Goal: Task Accomplishment & Management: Use online tool/utility

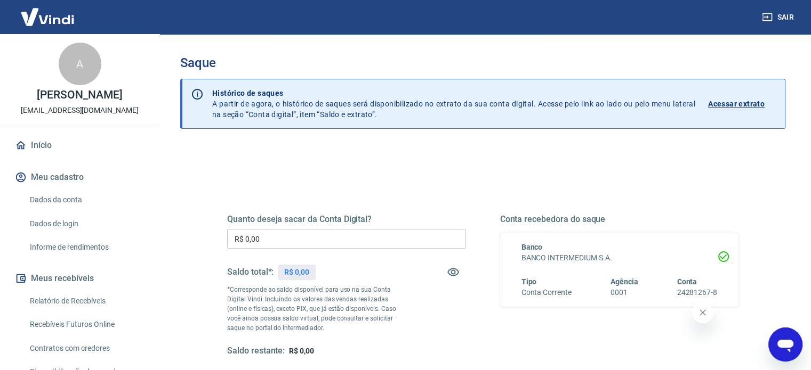
click at [262, 231] on input "R$ 0,00" at bounding box center [346, 239] width 239 height 20
click at [262, 238] on input "R$ 0,00" at bounding box center [346, 239] width 239 height 20
click at [279, 162] on div "Quanto deseja sacar da Conta Digital? R$ 0,00 ​ Saldo total*: R$ 0,00 *Correspo…" at bounding box center [482, 336] width 605 height 381
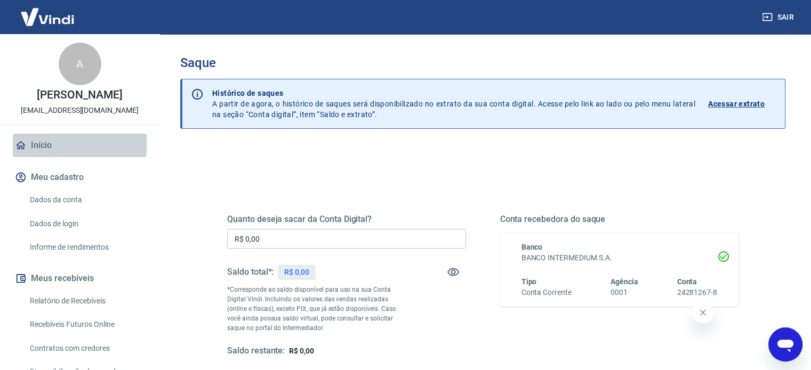
click at [79, 141] on link "Início" at bounding box center [80, 145] width 134 height 23
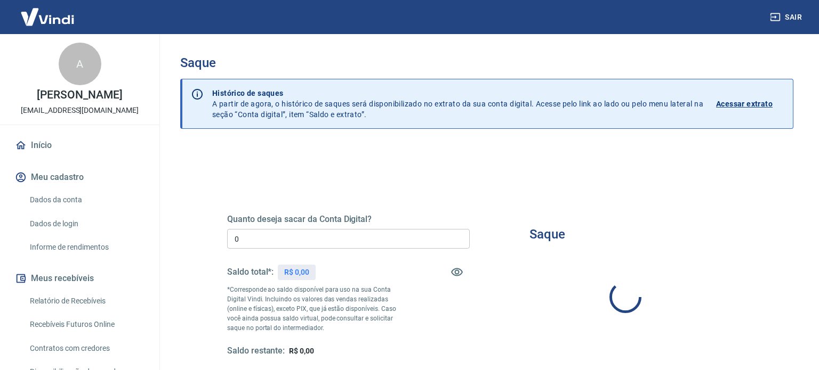
type input "R$ 0,00"
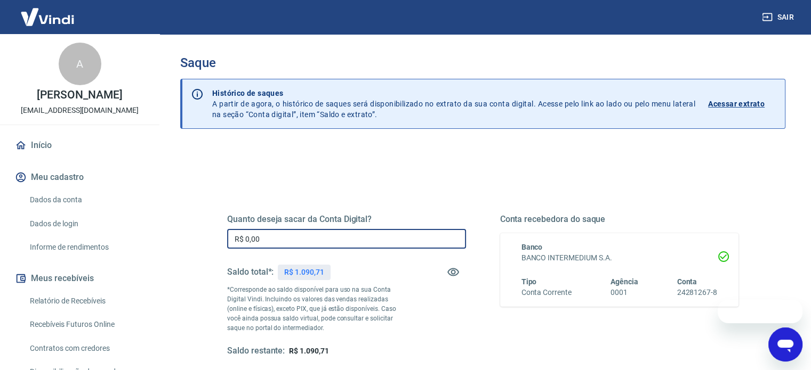
click at [283, 242] on input "R$ 0,00" at bounding box center [346, 239] width 239 height 20
